Goal: Information Seeking & Learning: Check status

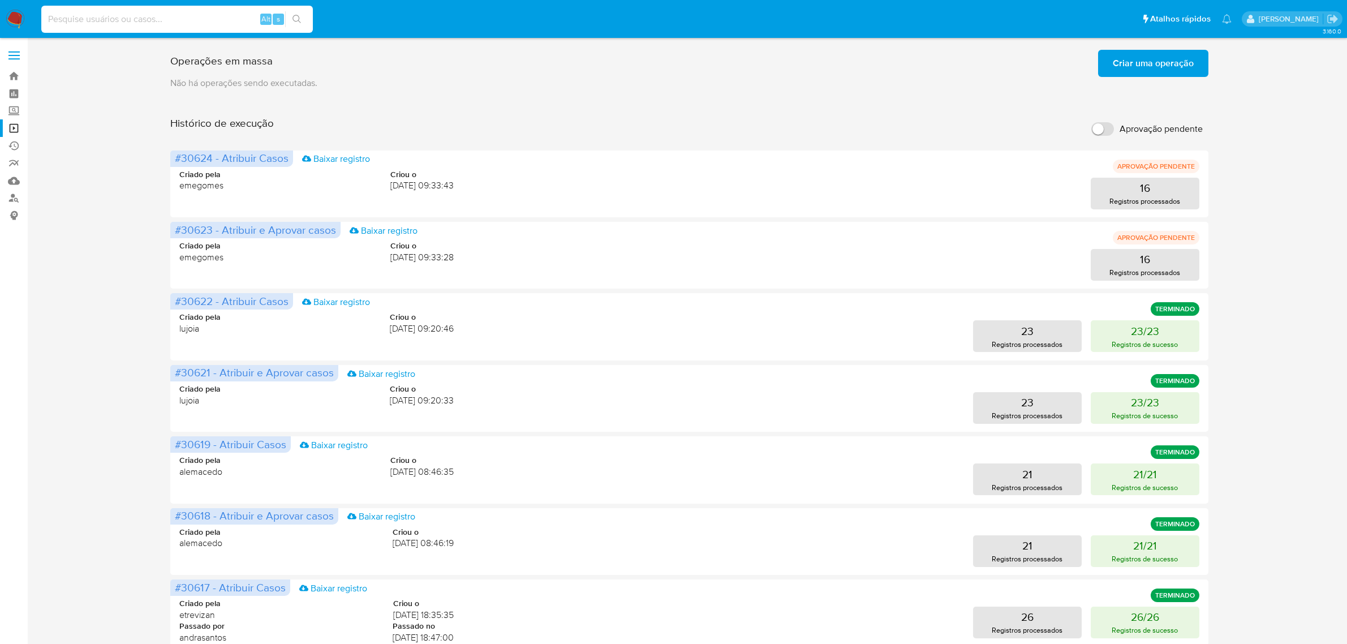
click at [132, 16] on input at bounding box center [176, 19] width 271 height 15
type input "tY2MXY5ikfOzmNSQzShpTU8N"
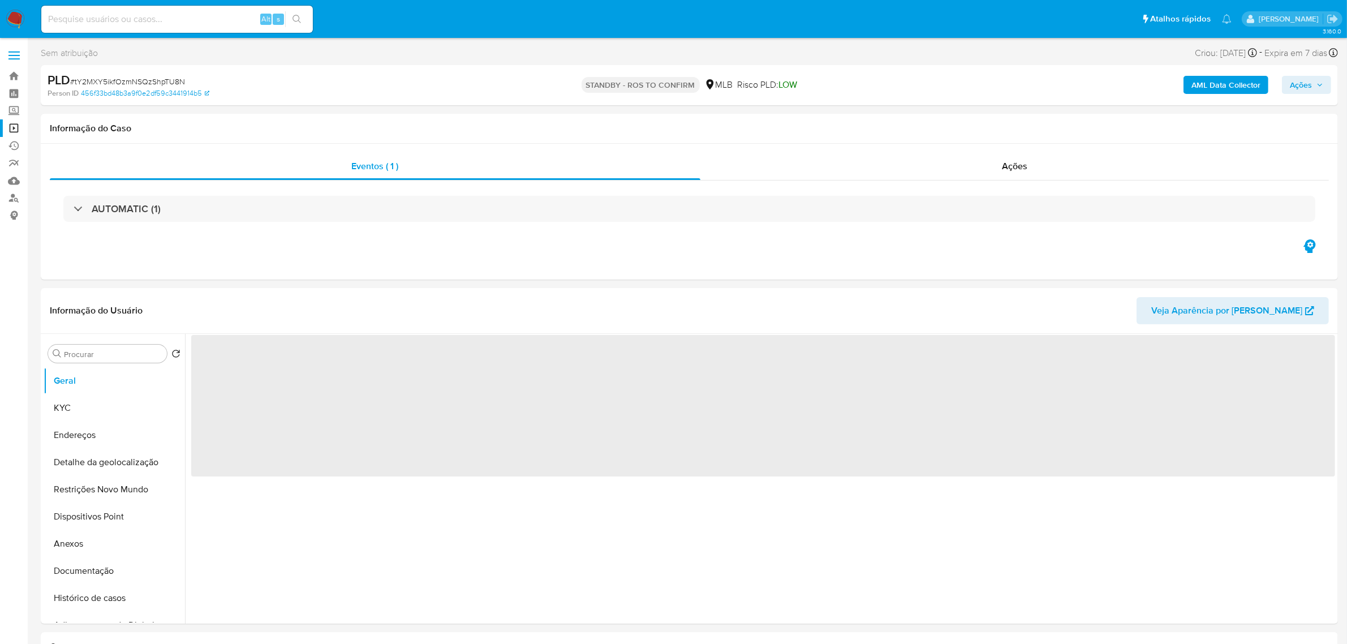
select select "10"
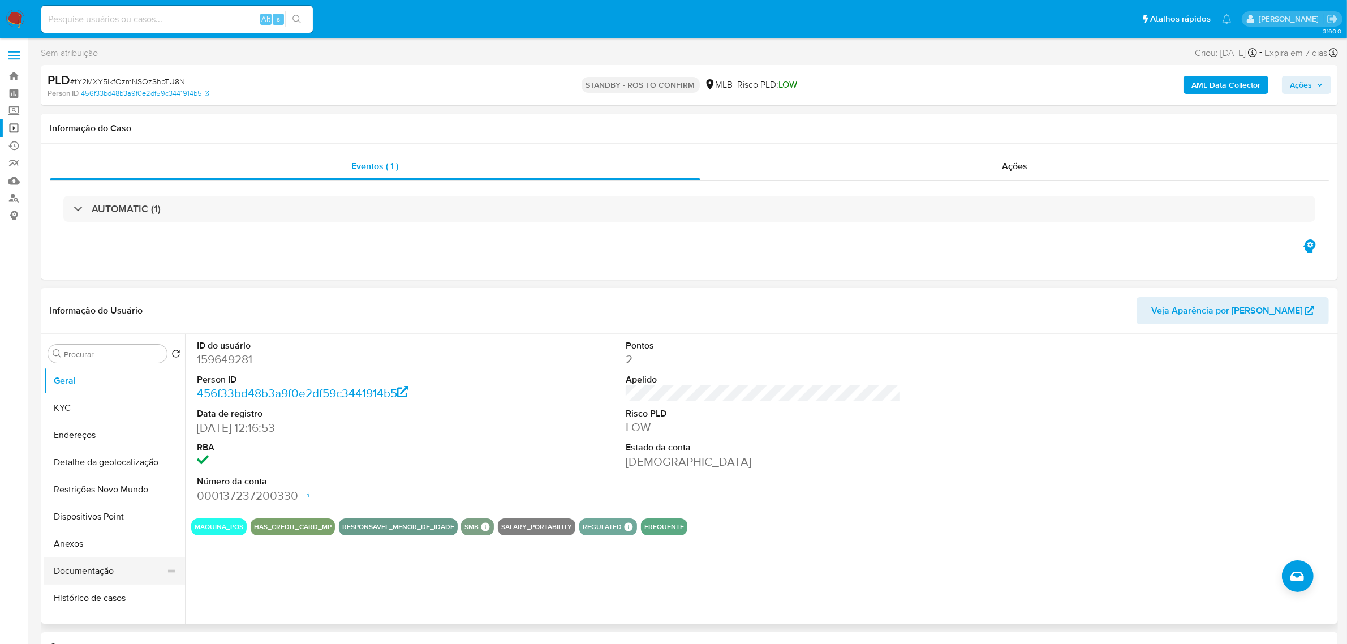
click at [82, 567] on button "Documentação" at bounding box center [110, 570] width 132 height 27
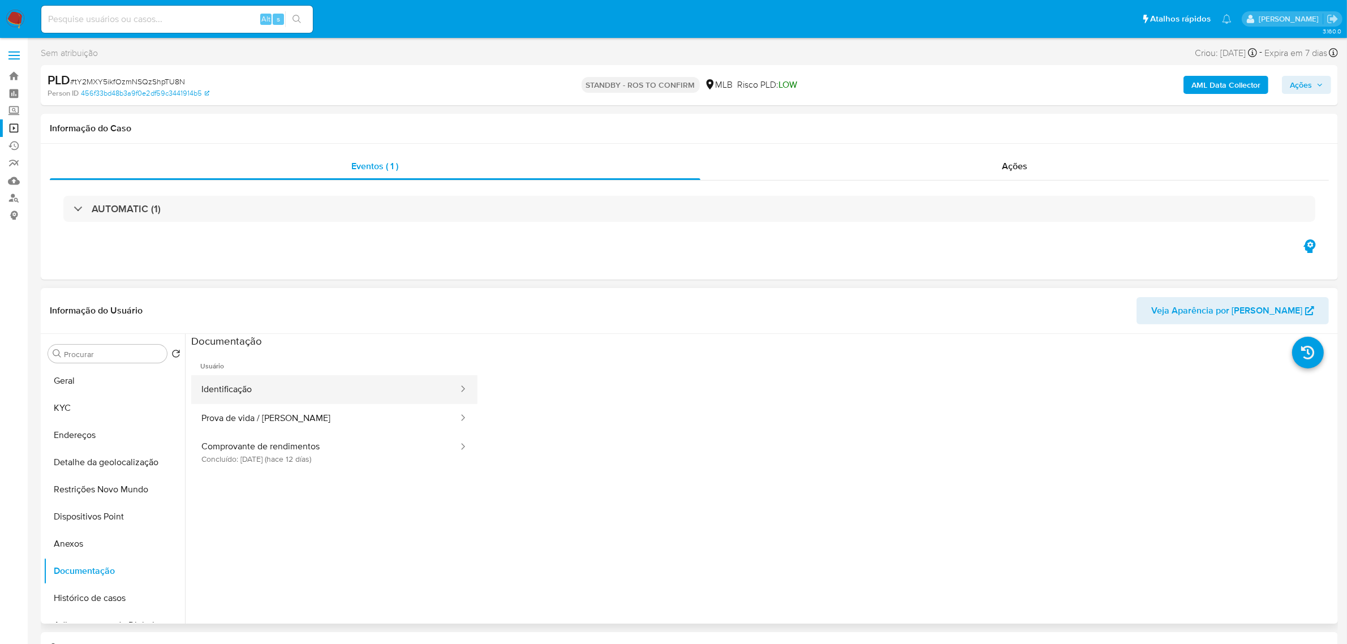
click at [294, 447] on button "Comprovante de rendimentos Concluído: [DATE] (hace 12 días)" at bounding box center [325, 452] width 268 height 38
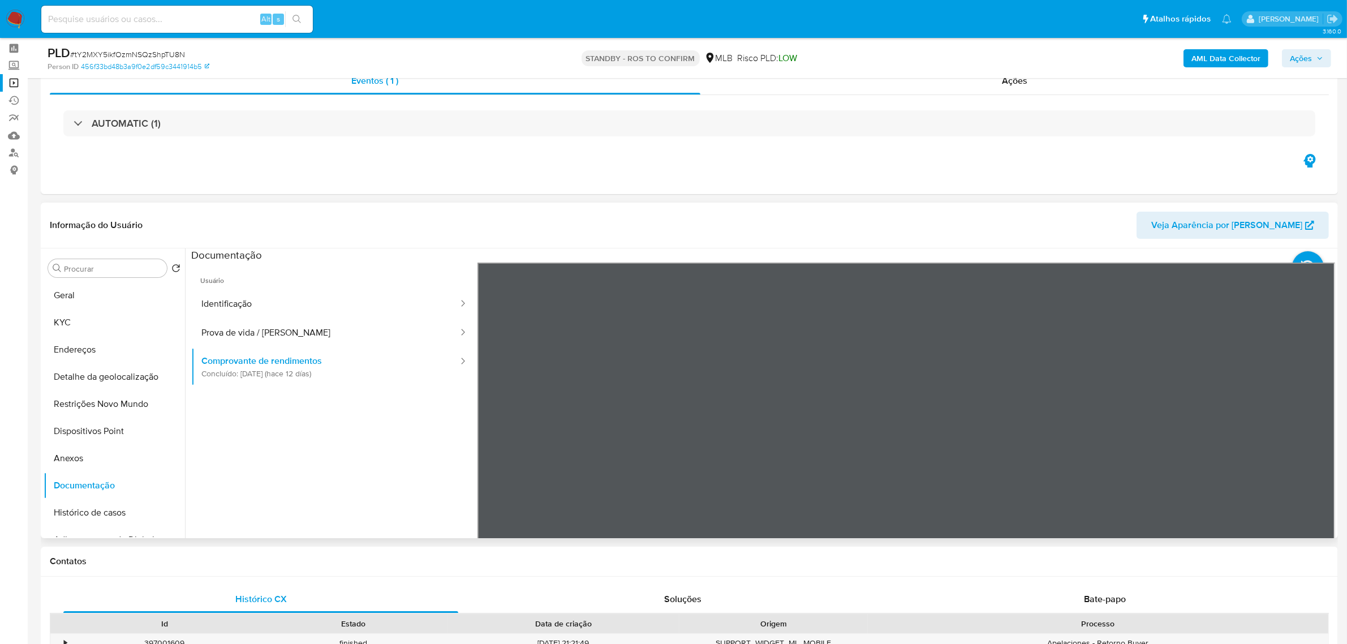
scroll to position [71, 0]
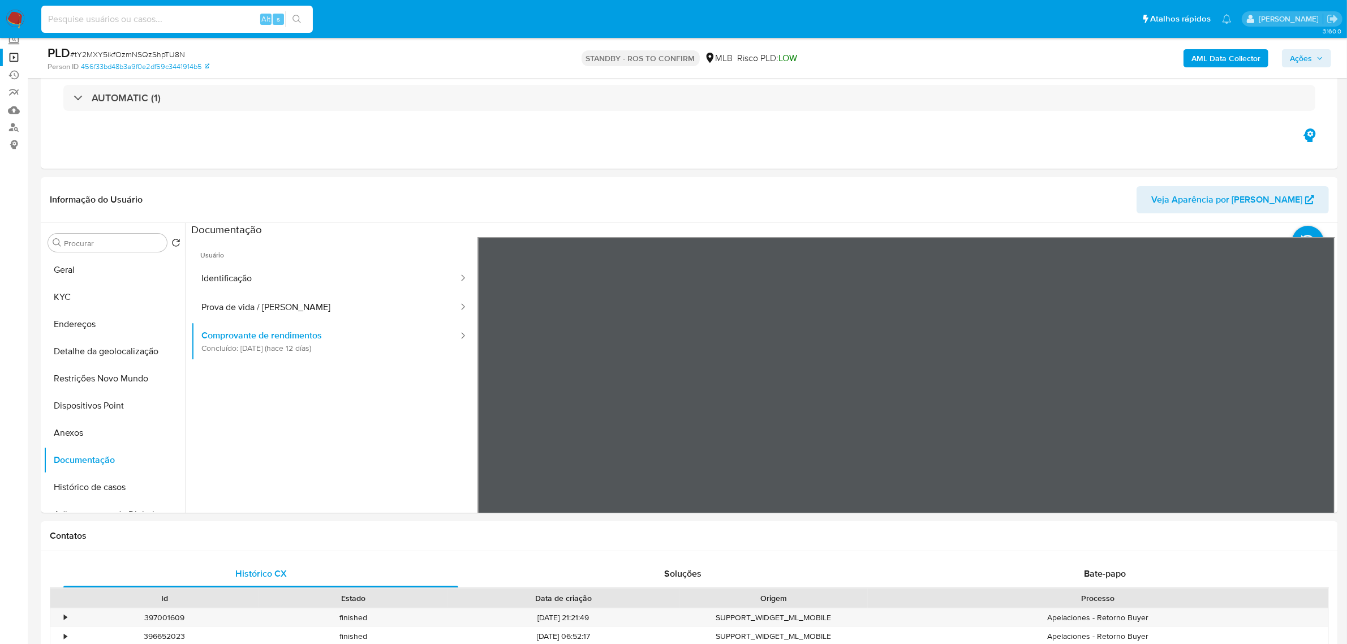
click at [109, 24] on input at bounding box center [176, 19] width 271 height 15
paste input "441877091."
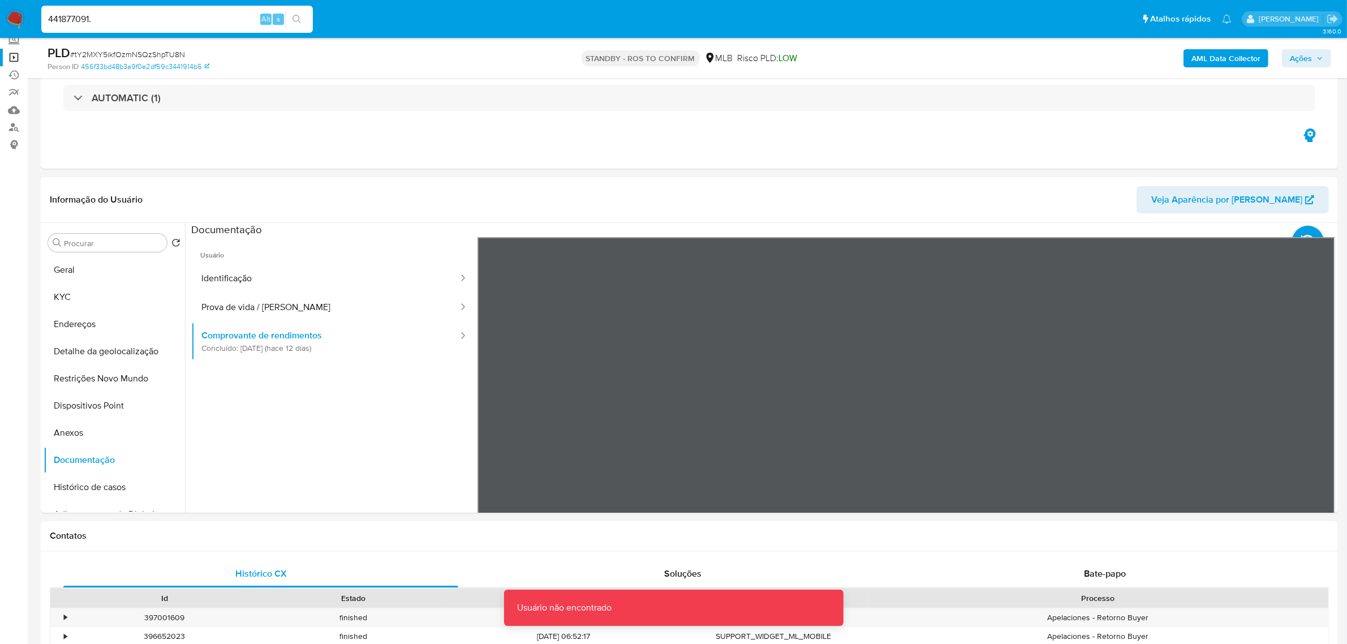
click at [128, 24] on input "441877091." at bounding box center [176, 19] width 271 height 15
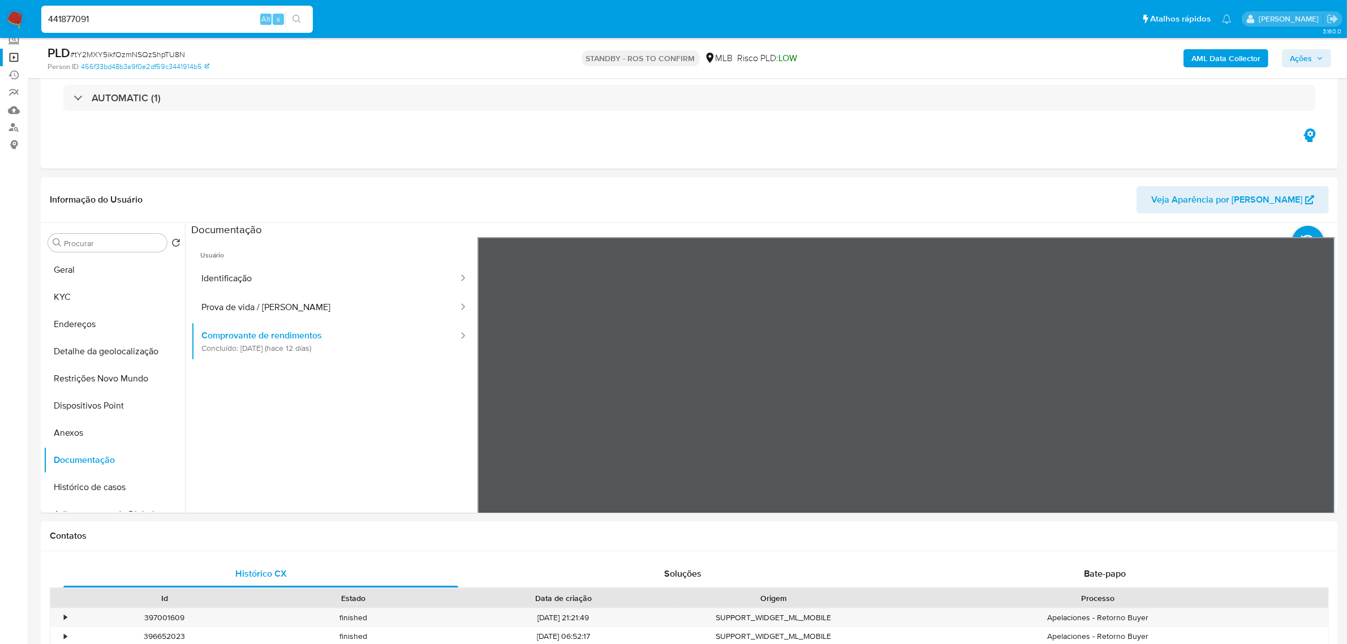
type input "441877091"
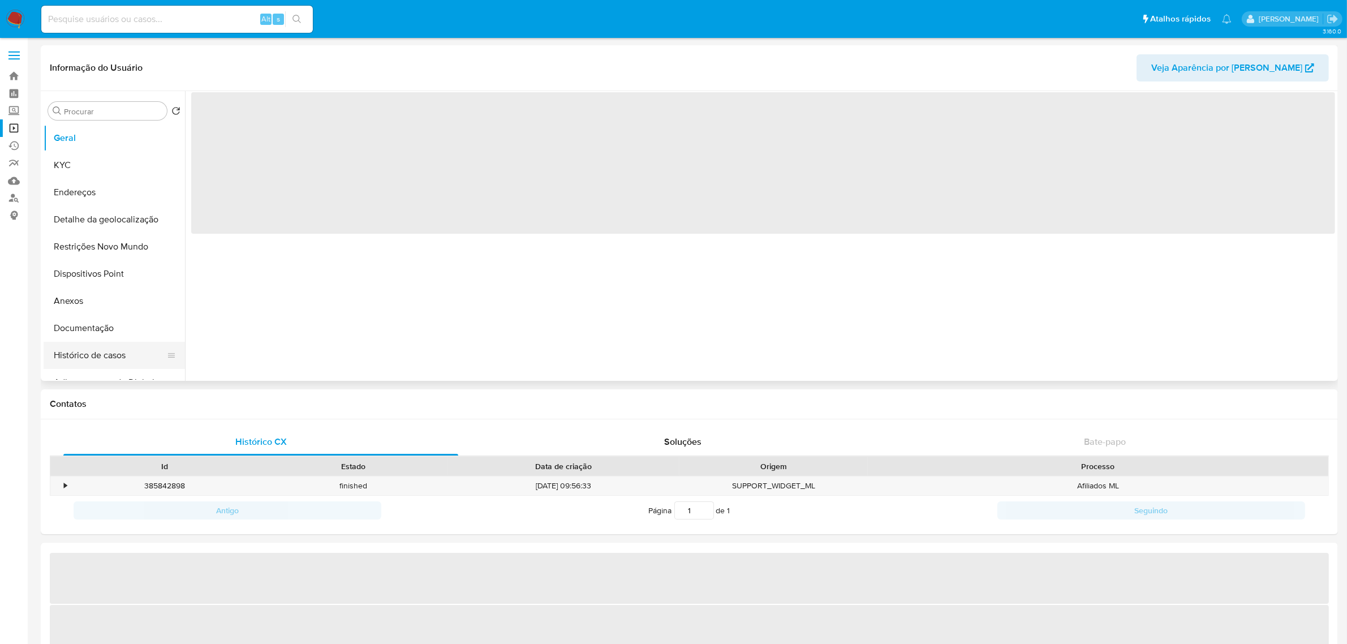
click at [88, 363] on button "Histórico de casos" at bounding box center [110, 355] width 132 height 27
select select "10"
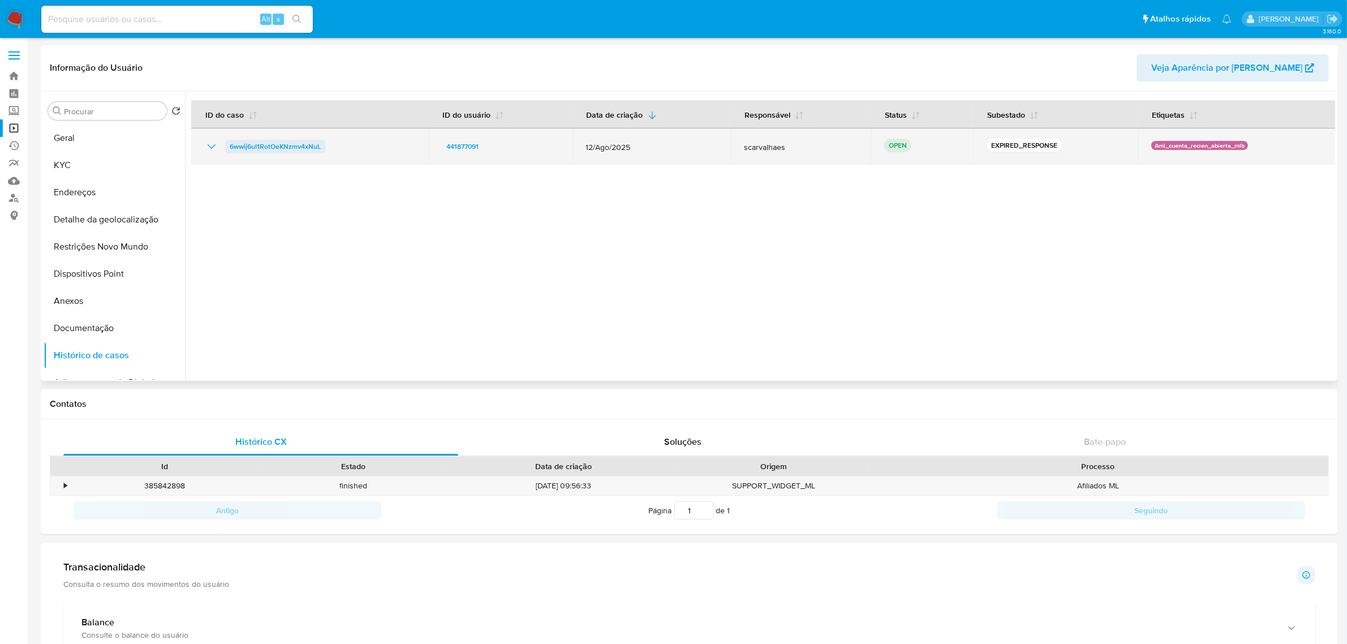
click at [278, 148] on span "6wwij6ul1RotOeKNzmv4xNuL" at bounding box center [275, 147] width 91 height 14
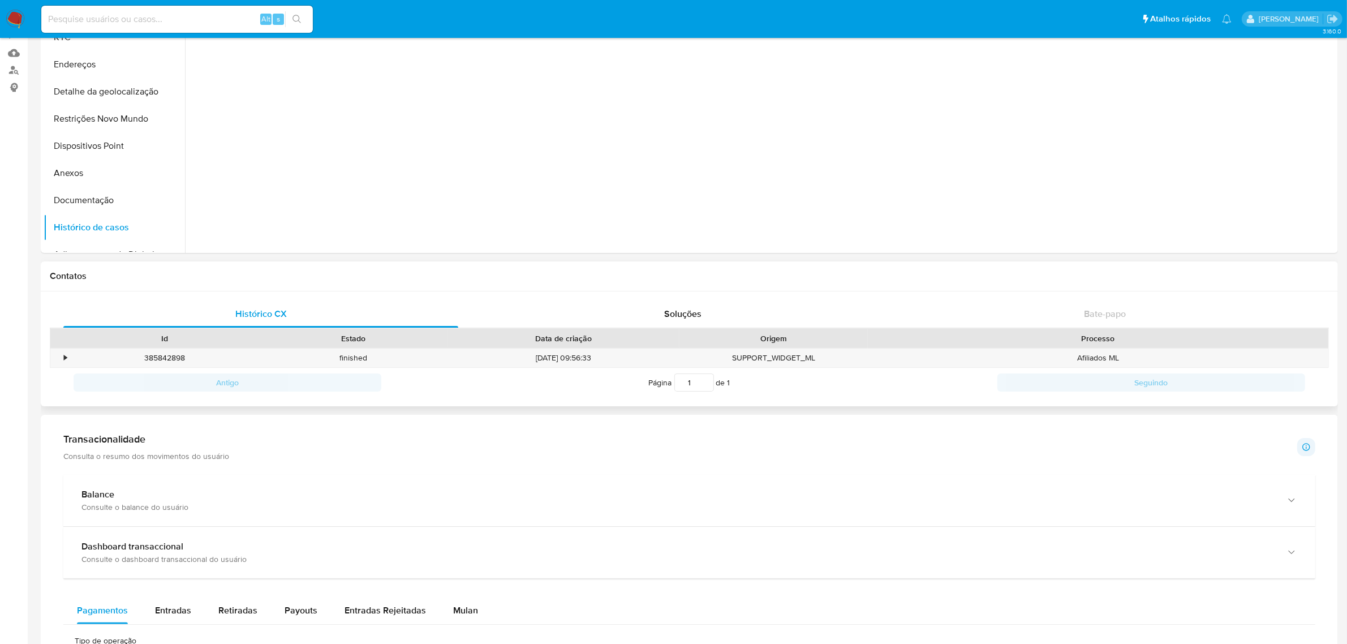
scroll to position [141, 0]
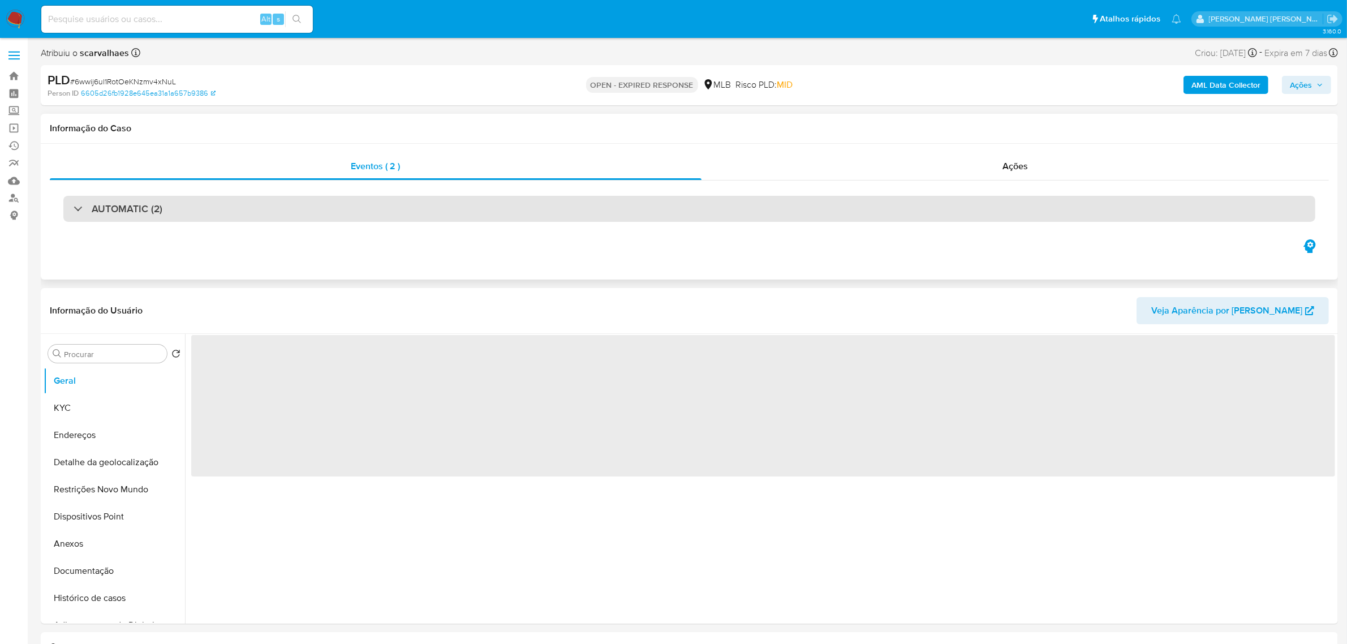
click at [171, 217] on div "AUTOMATIC (2)" at bounding box center [689, 209] width 1252 height 26
select select "10"
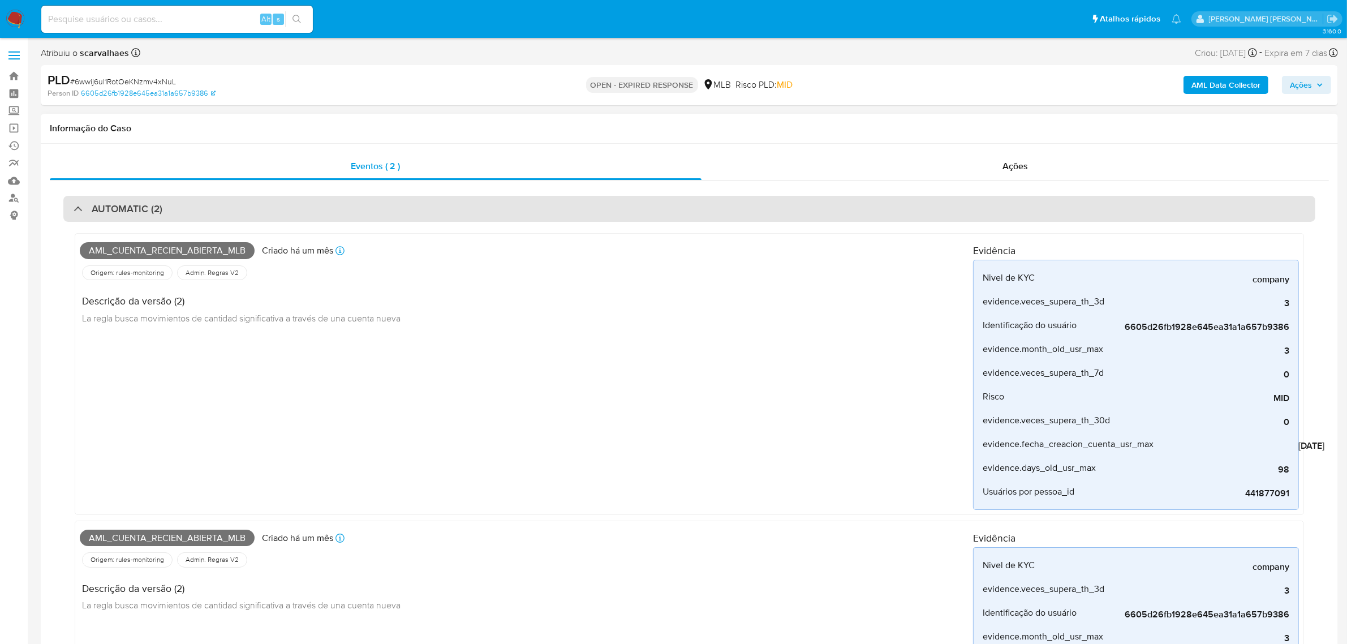
click at [242, 212] on div "AUTOMATIC (2)" at bounding box center [689, 209] width 1252 height 26
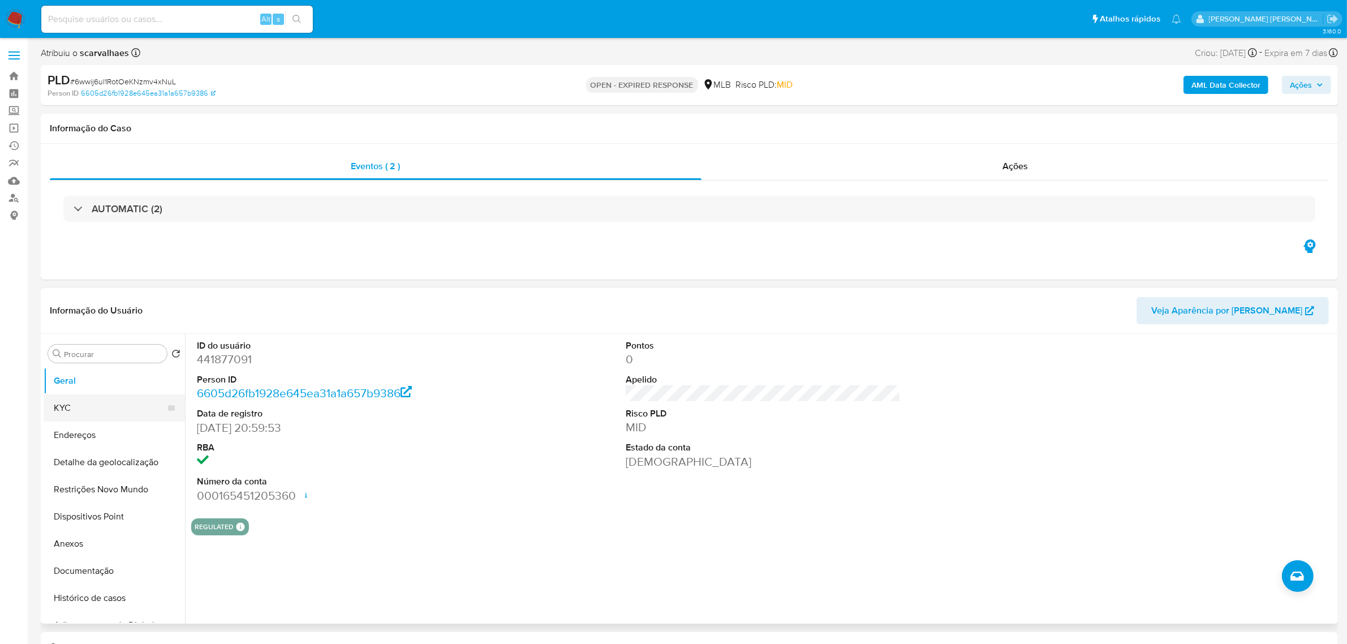
click at [68, 408] on button "KYC" at bounding box center [110, 407] width 132 height 27
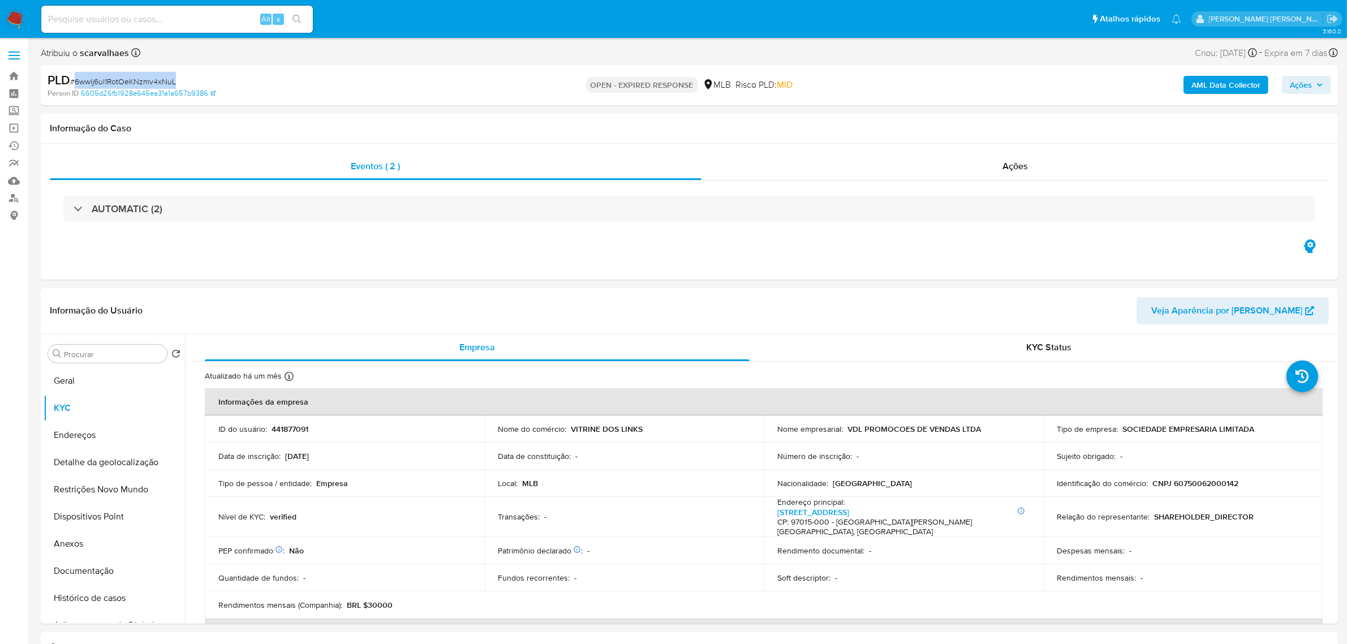
drag, startPoint x: 187, startPoint y: 81, endPoint x: 76, endPoint y: 85, distance: 110.4
click at [76, 85] on div "PLD # 6wwij6ul1RotOeKNzmv4xNuL" at bounding box center [260, 80] width 424 height 17
copy span "6wwij6ul1RotOeKNzmv4xNuL"
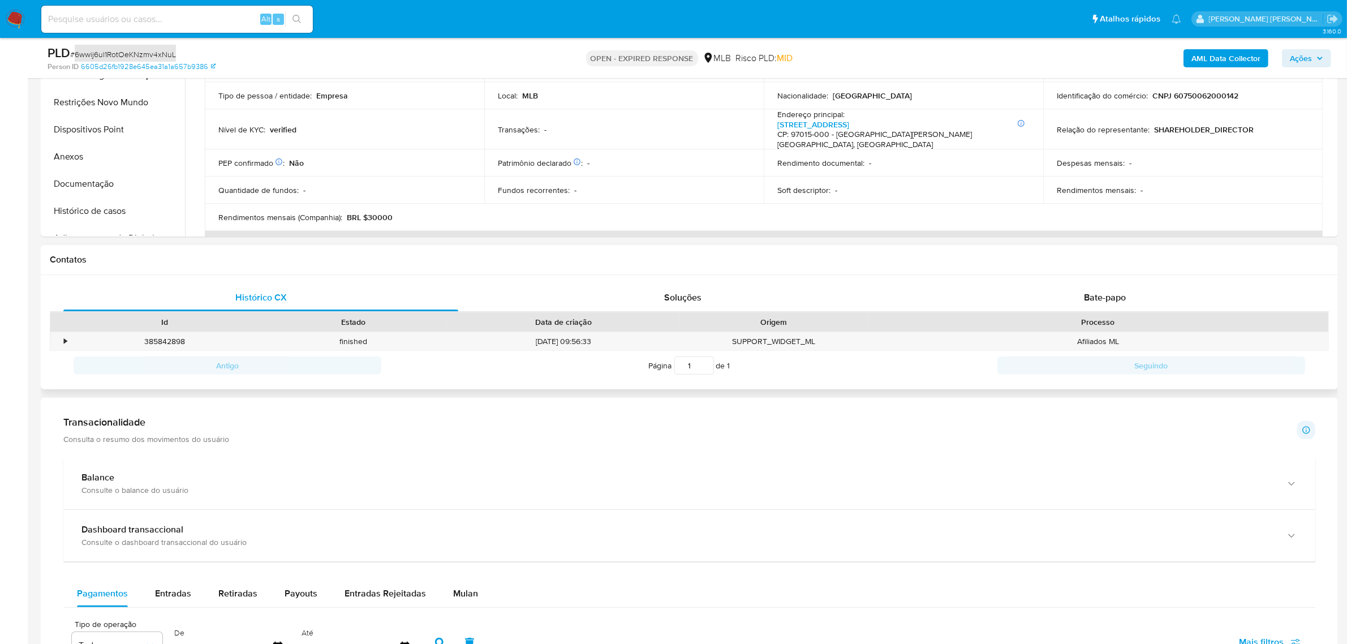
scroll to position [424, 0]
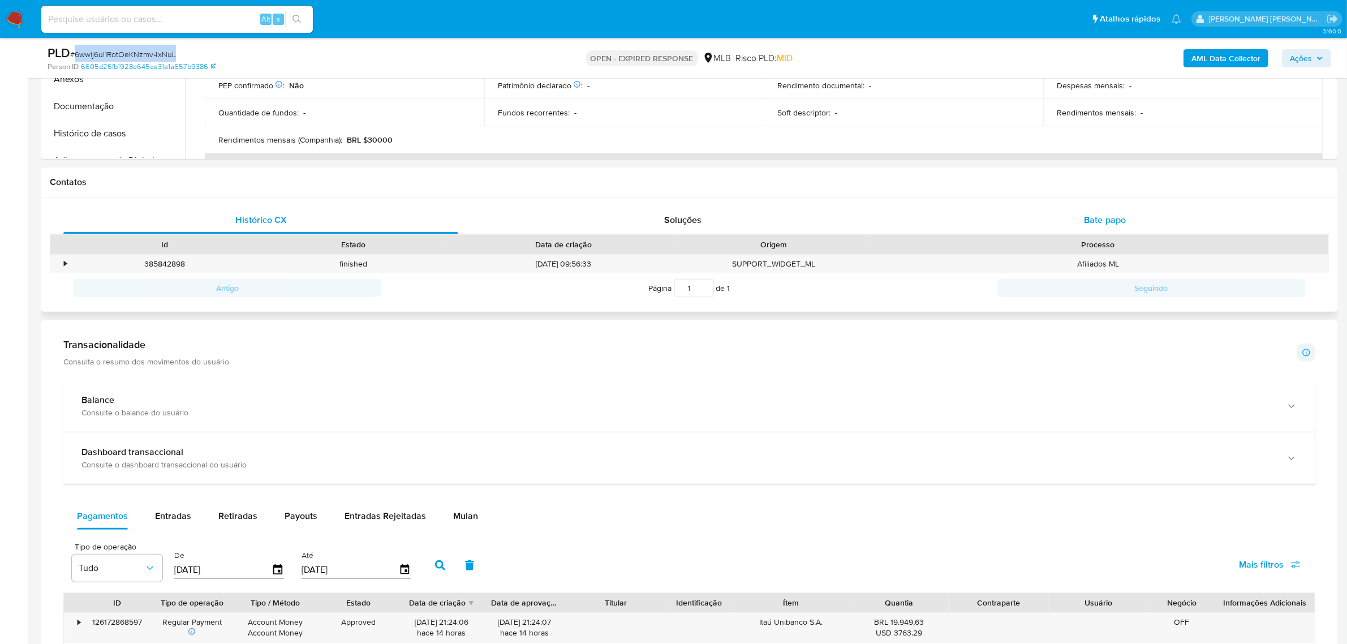
click at [1120, 210] on div "Bate-papo" at bounding box center [1104, 219] width 395 height 27
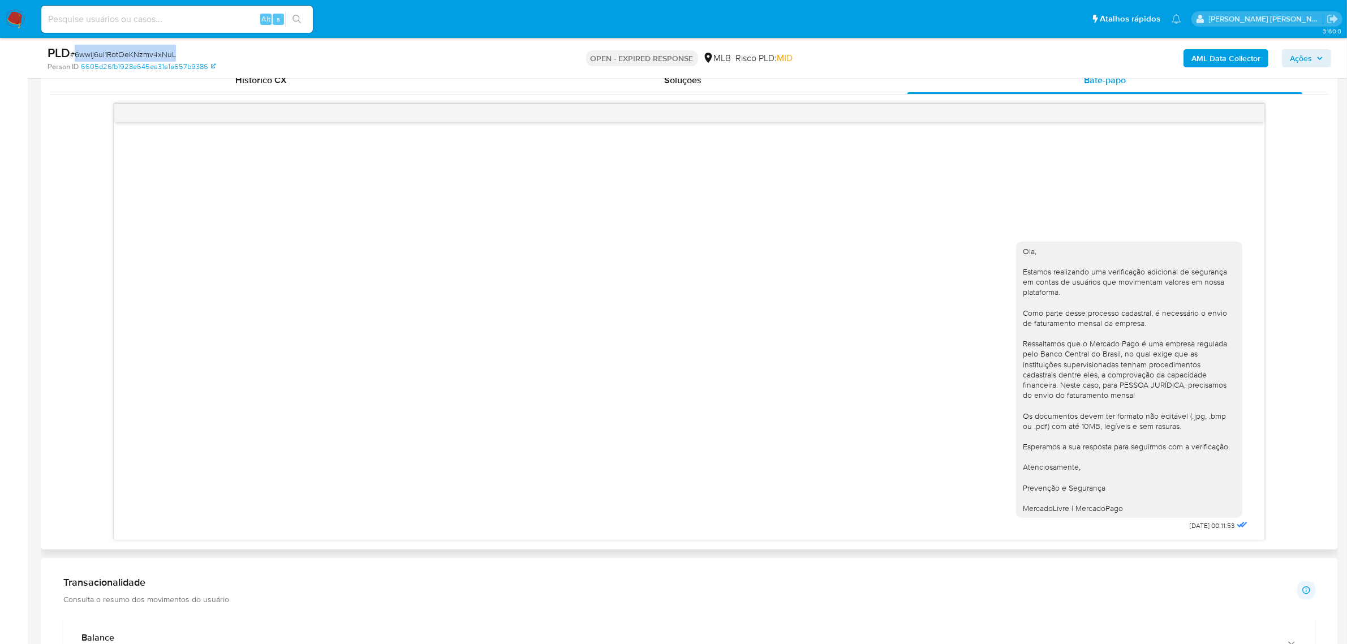
scroll to position [566, 0]
drag, startPoint x: 1099, startPoint y: 247, endPoint x: 1146, endPoint y: 338, distance: 103.0
click at [1146, 338] on div "Ola, Estamos realizando uma verificação adicional de segurança em contas de usu…" at bounding box center [1129, 378] width 213 height 268
